Goal: Task Accomplishment & Management: Complete application form

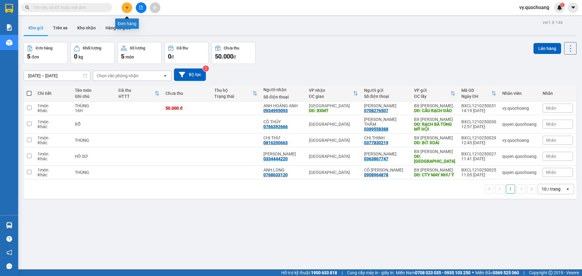
click at [126, 8] on icon "plus" at bounding box center [127, 7] width 4 height 4
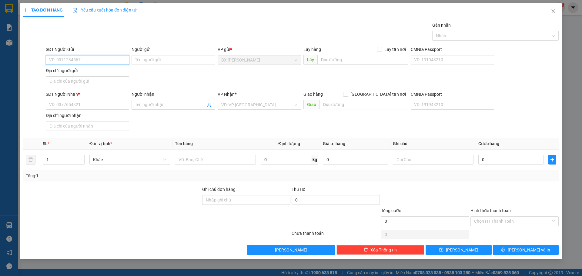
click at [90, 60] on input "SĐT Người Gửi" at bounding box center [87, 60] width 83 height 10
type input "0931727625"
click at [99, 74] on div "0931727625 - CHỊ PHƯỢNG" at bounding box center [87, 72] width 76 height 7
type input "CHỊ PHƯỢNG"
type input "0931727625"
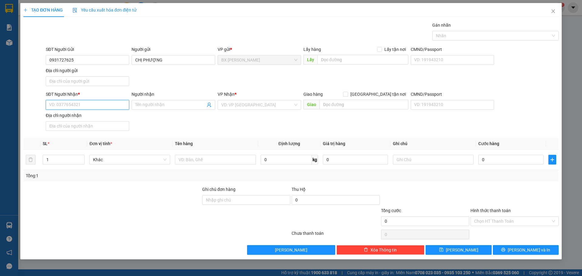
click at [91, 109] on input "SĐT Người Nhận *" at bounding box center [87, 105] width 83 height 10
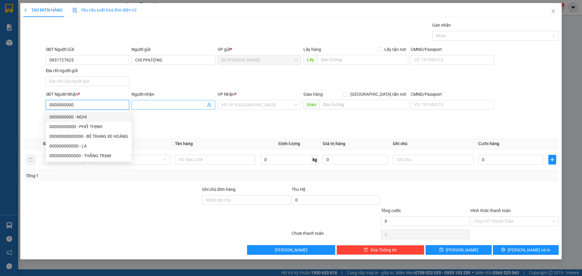
type input "0000000000"
click at [147, 105] on input "Người nhận" at bounding box center [170, 105] width 70 height 7
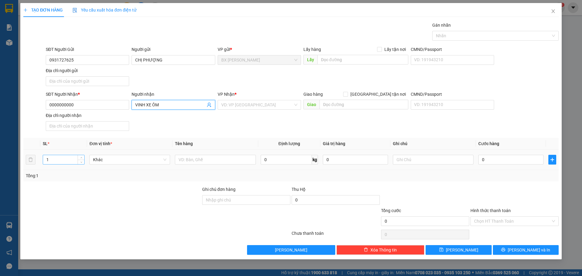
type input "VINH XE ÔM"
click at [67, 161] on input "1" at bounding box center [63, 159] width 41 height 9
click at [200, 161] on input "text" at bounding box center [215, 160] width 81 height 10
click at [297, 103] on div "VD: VP [GEOGRAPHIC_DATA]" at bounding box center [259, 105] width 83 height 10
type input "THÙNG"
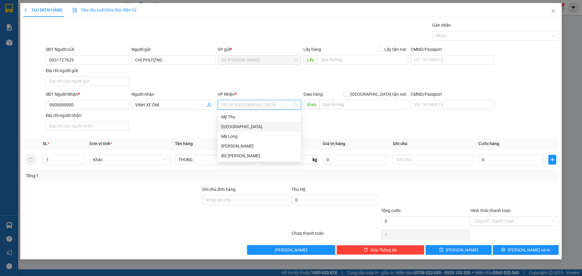
click at [246, 127] on div "[GEOGRAPHIC_DATA]" at bounding box center [259, 126] width 76 height 7
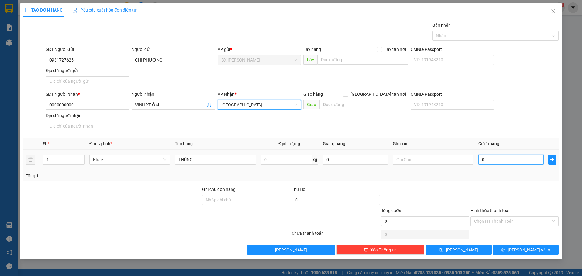
click at [501, 161] on input "0" at bounding box center [511, 160] width 65 height 10
type input "4"
type input "40"
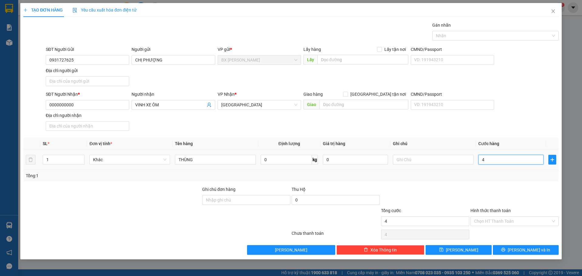
type input "40"
type input "400"
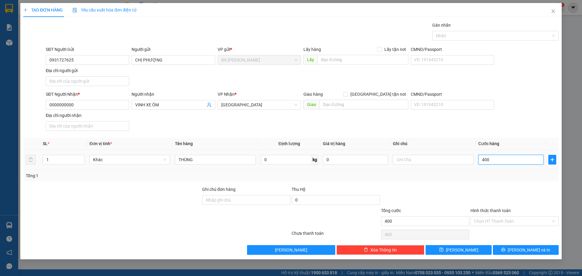
type input "4.000"
type input "40.000"
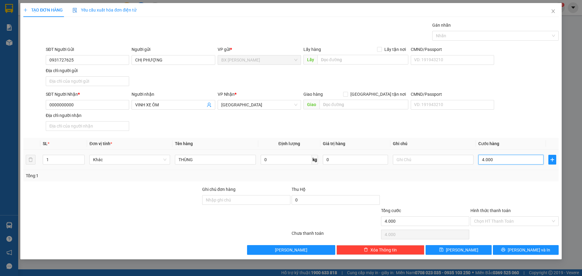
type input "40.000"
click at [530, 223] on input "Hình thức thanh toán" at bounding box center [512, 221] width 77 height 9
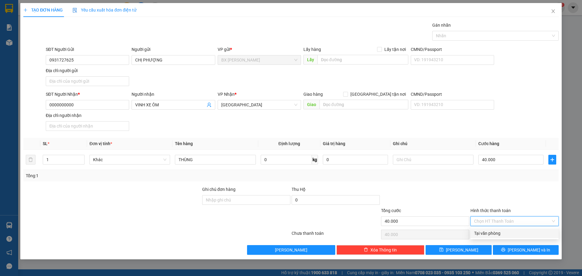
click at [501, 231] on div "Tại văn phòng" at bounding box center [514, 233] width 81 height 7
type input "0"
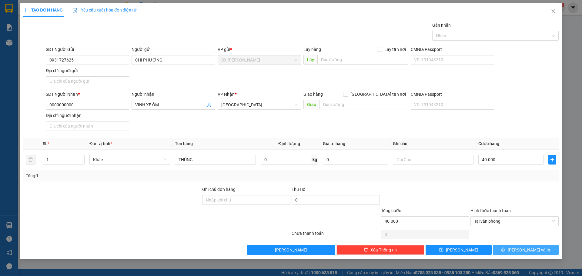
click at [532, 251] on span "[PERSON_NAME] và In" at bounding box center [529, 250] width 42 height 7
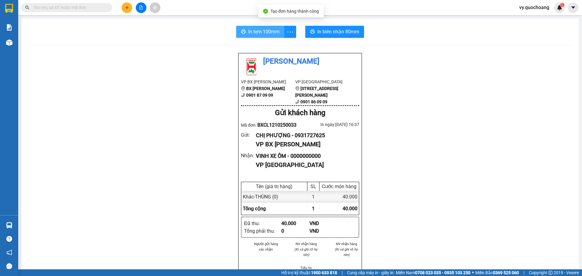
click at [260, 31] on span "In tem 100mm" at bounding box center [263, 32] width 31 height 8
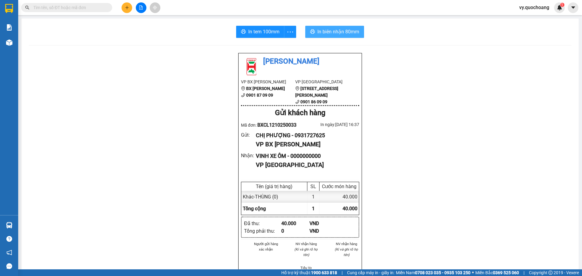
click at [323, 32] on span "In biên nhận 80mm" at bounding box center [339, 32] width 42 height 8
click at [260, 32] on span "In tem 100mm" at bounding box center [263, 32] width 31 height 8
click at [248, 31] on span "In tem 100mm" at bounding box center [263, 32] width 31 height 8
click at [129, 8] on icon "plus" at bounding box center [127, 7] width 4 height 4
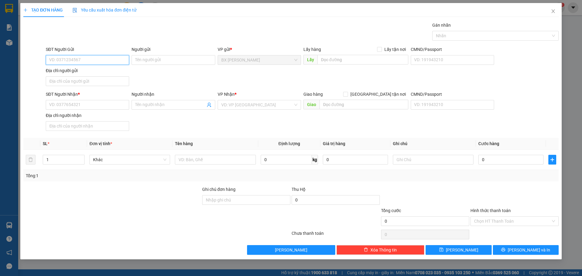
click at [108, 60] on input "SĐT Người Gửi" at bounding box center [87, 60] width 83 height 10
type input "0328221953"
click at [113, 73] on div "0328221953 - [PERSON_NAME]" at bounding box center [87, 72] width 76 height 7
type input "[PERSON_NAME]"
type input "0328221953"
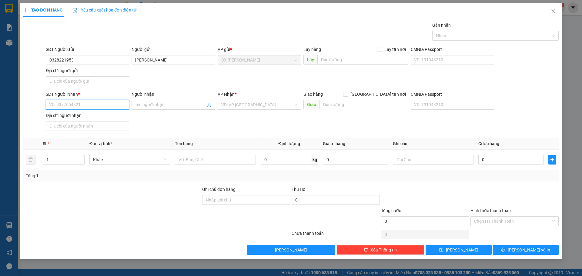
click at [100, 104] on input "SĐT Người Nhận *" at bounding box center [87, 105] width 83 height 10
click at [94, 127] on div "0378927455 - THẦY TỊNH" at bounding box center [87, 126] width 76 height 7
type input "0378927455"
type input "THẦY TỊNH"
click at [64, 160] on input "1" at bounding box center [63, 159] width 41 height 9
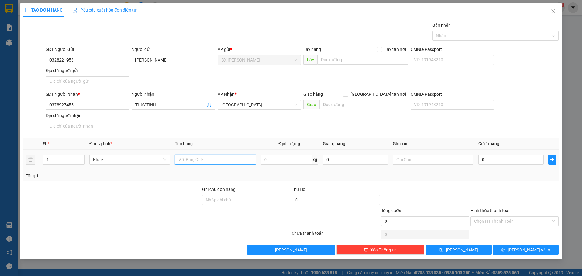
click at [185, 160] on input "text" at bounding box center [215, 160] width 81 height 10
type input "THÙNG"
click at [492, 161] on input "0" at bounding box center [511, 160] width 65 height 10
type input "4"
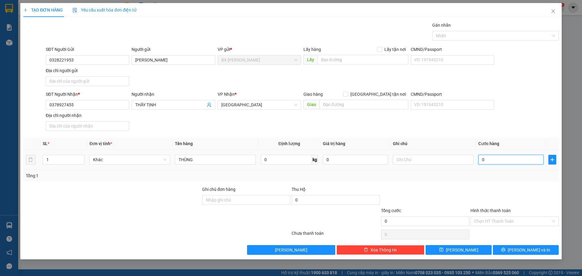
type input "4"
type input "40"
type input "400"
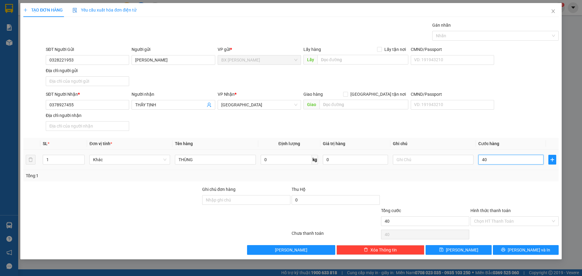
type input "400"
type input "4.000"
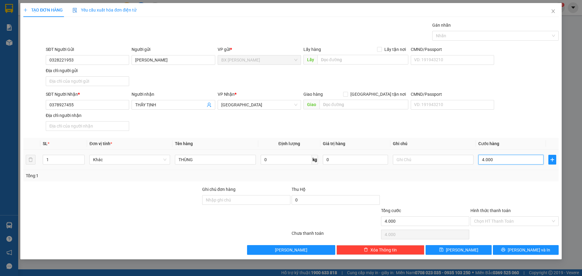
type input "40.000"
drag, startPoint x: 544, startPoint y: 221, endPoint x: 535, endPoint y: 226, distance: 10.3
click at [543, 221] on input "Hình thức thanh toán" at bounding box center [512, 221] width 77 height 9
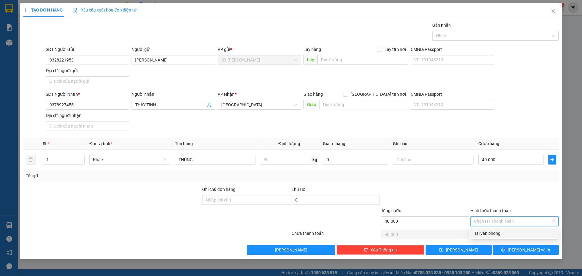
click at [525, 233] on div "Tại văn phòng" at bounding box center [514, 233] width 81 height 7
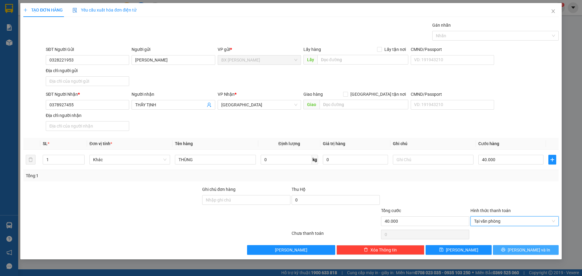
click at [532, 250] on span "[PERSON_NAME] và In" at bounding box center [529, 250] width 42 height 7
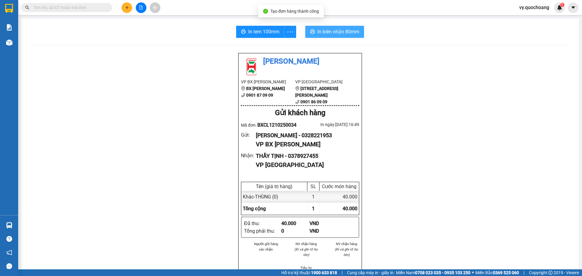
click at [341, 34] on span "In biên nhận 80mm" at bounding box center [339, 32] width 42 height 8
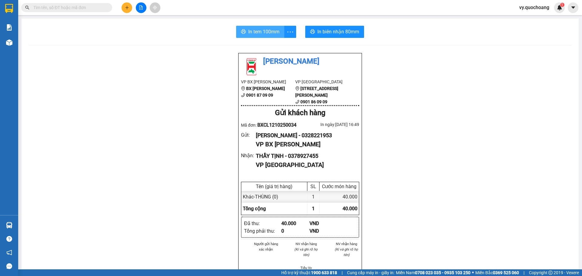
click at [270, 33] on span "In tem 100mm" at bounding box center [263, 32] width 31 height 8
